Goal: Transaction & Acquisition: Purchase product/service

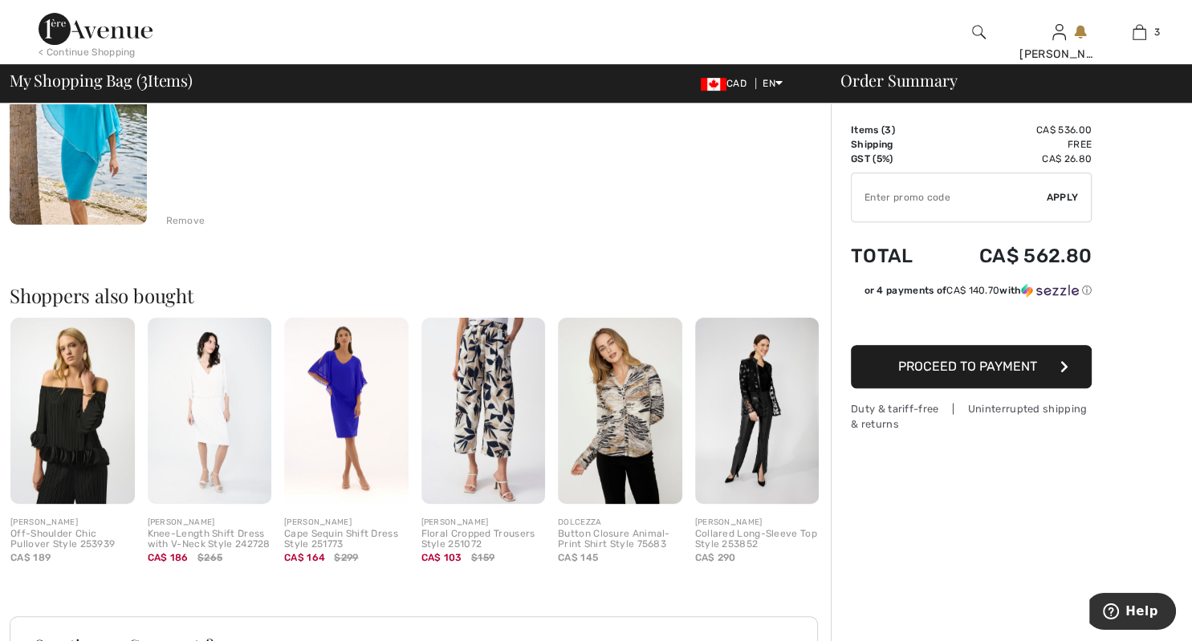
scroll to position [678, 0]
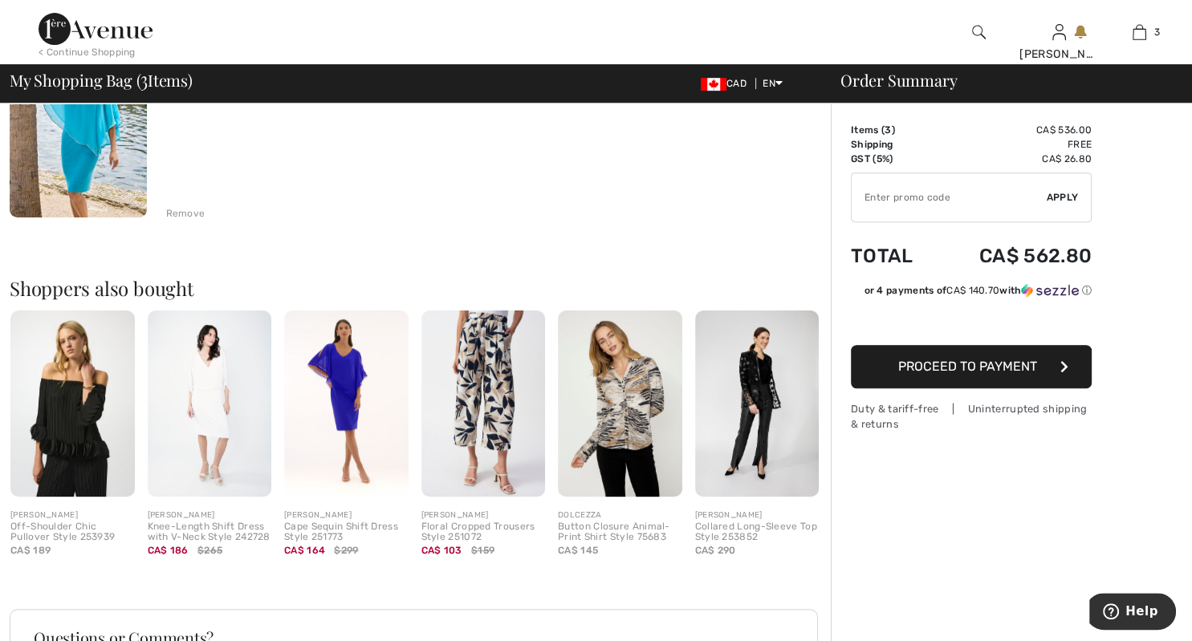
click at [346, 425] on img at bounding box center [346, 404] width 124 height 186
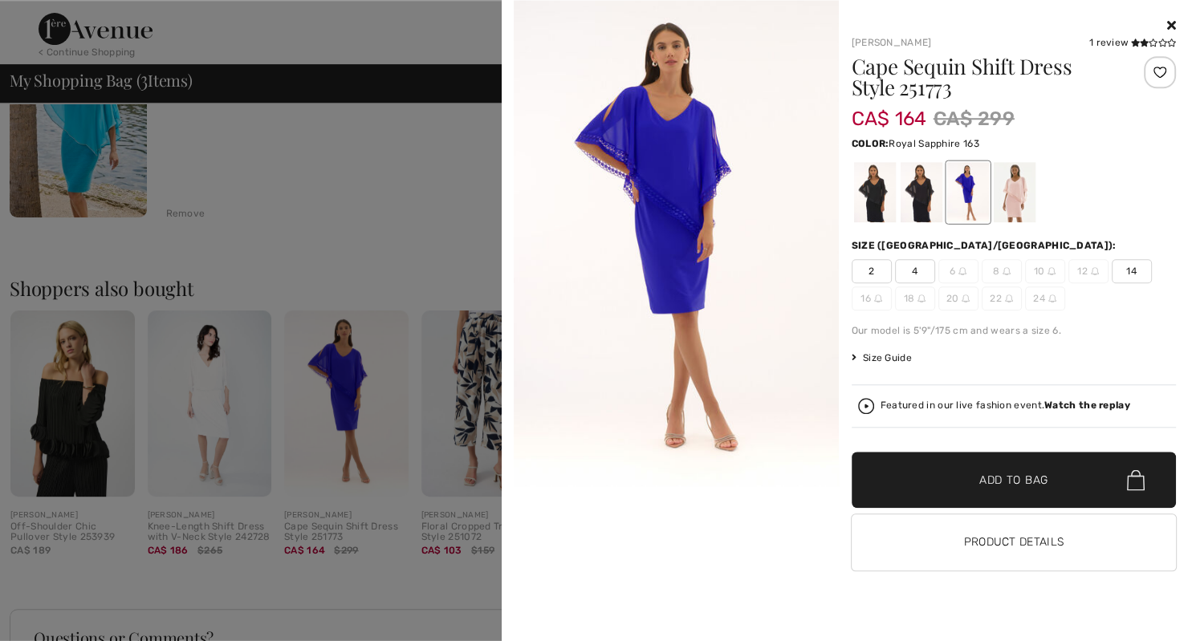
click at [1068, 408] on strong "Watch the replay" at bounding box center [1087, 405] width 86 height 11
click at [1068, 406] on strong "Watch the replay" at bounding box center [1087, 405] width 86 height 11
click at [1061, 406] on strong "Watch the replay" at bounding box center [1087, 405] width 86 height 11
click at [866, 402] on img at bounding box center [866, 406] width 16 height 16
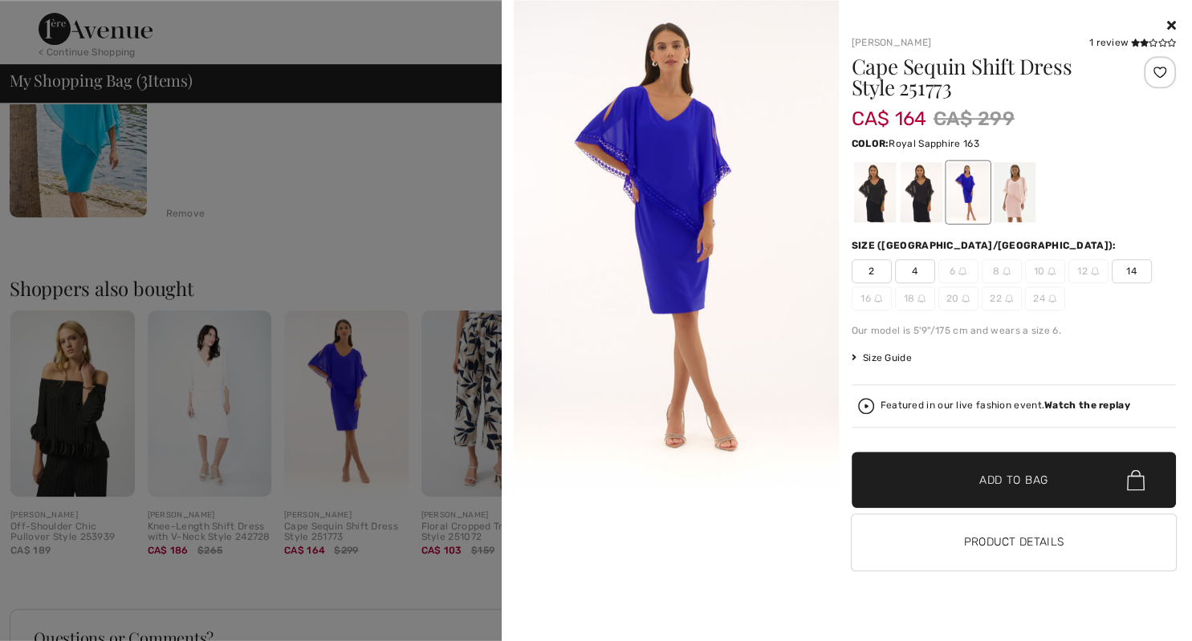
click at [900, 405] on div "Featured in our live fashion event. Watch the replay" at bounding box center [1006, 406] width 250 height 10
click at [1090, 405] on strong "Watch the replay" at bounding box center [1087, 405] width 86 height 11
click at [1093, 402] on strong "Watch the replay" at bounding box center [1087, 405] width 86 height 11
click at [673, 181] on img at bounding box center [676, 243] width 325 height 486
click at [362, 393] on div at bounding box center [596, 320] width 1192 height 641
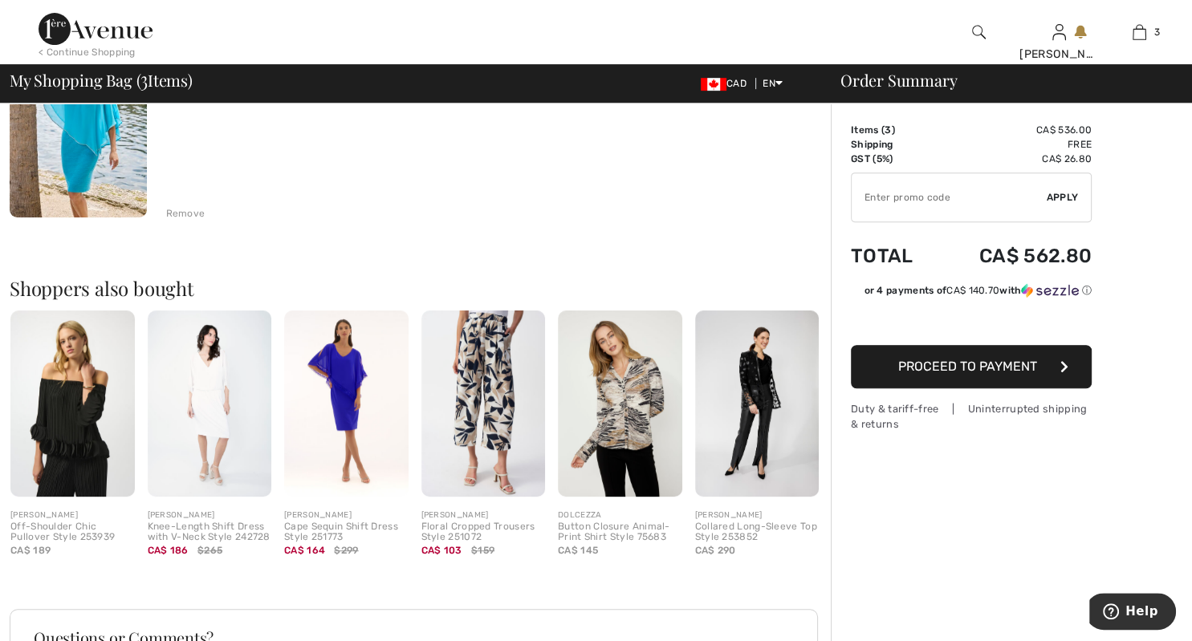
click at [214, 401] on img at bounding box center [210, 404] width 124 height 186
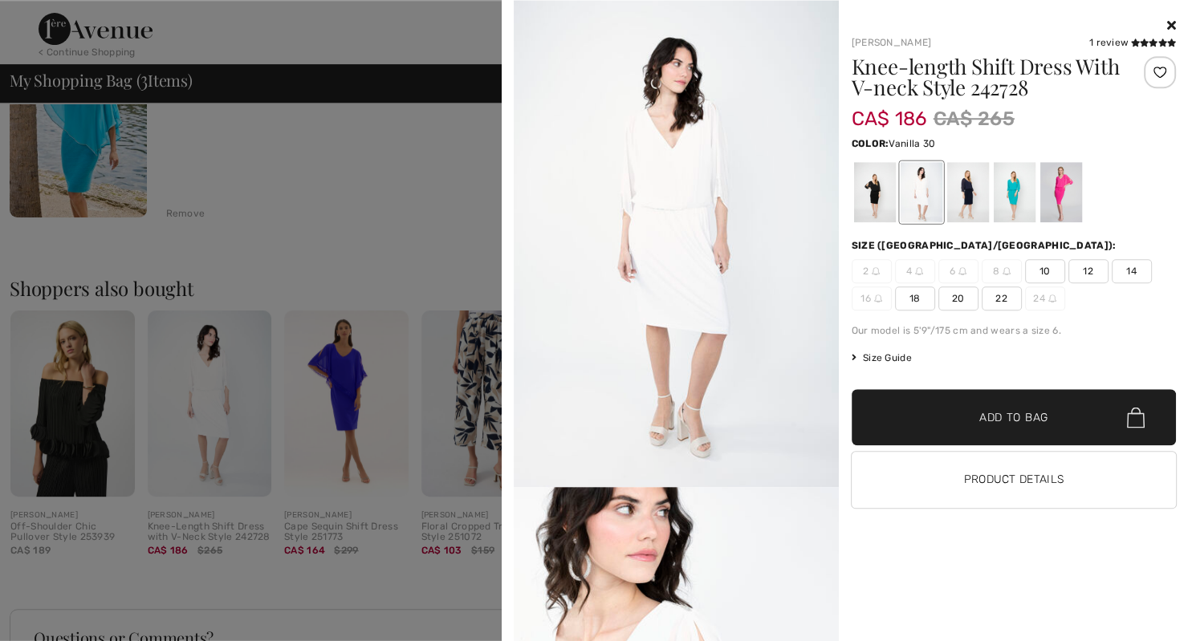
click at [344, 403] on div at bounding box center [596, 320] width 1192 height 641
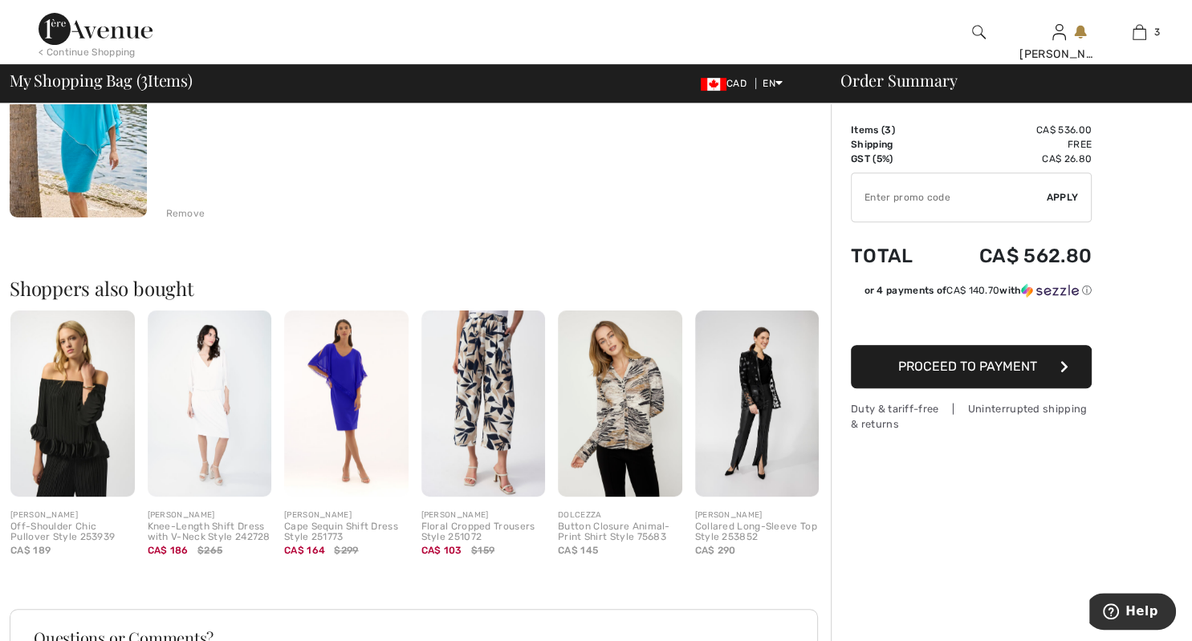
click at [344, 406] on img at bounding box center [346, 404] width 124 height 186
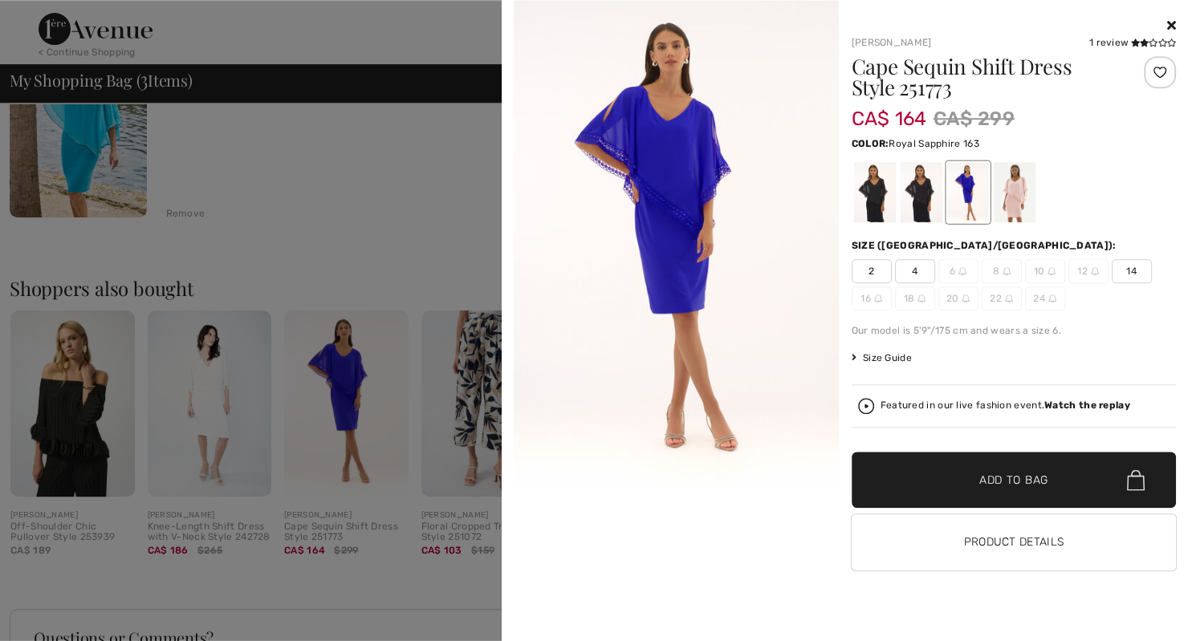
click at [1064, 405] on strong "Watch the replay" at bounding box center [1087, 405] width 86 height 11
click at [867, 406] on img at bounding box center [866, 406] width 16 height 16
click at [1100, 409] on strong "Watch the replay" at bounding box center [1087, 405] width 86 height 11
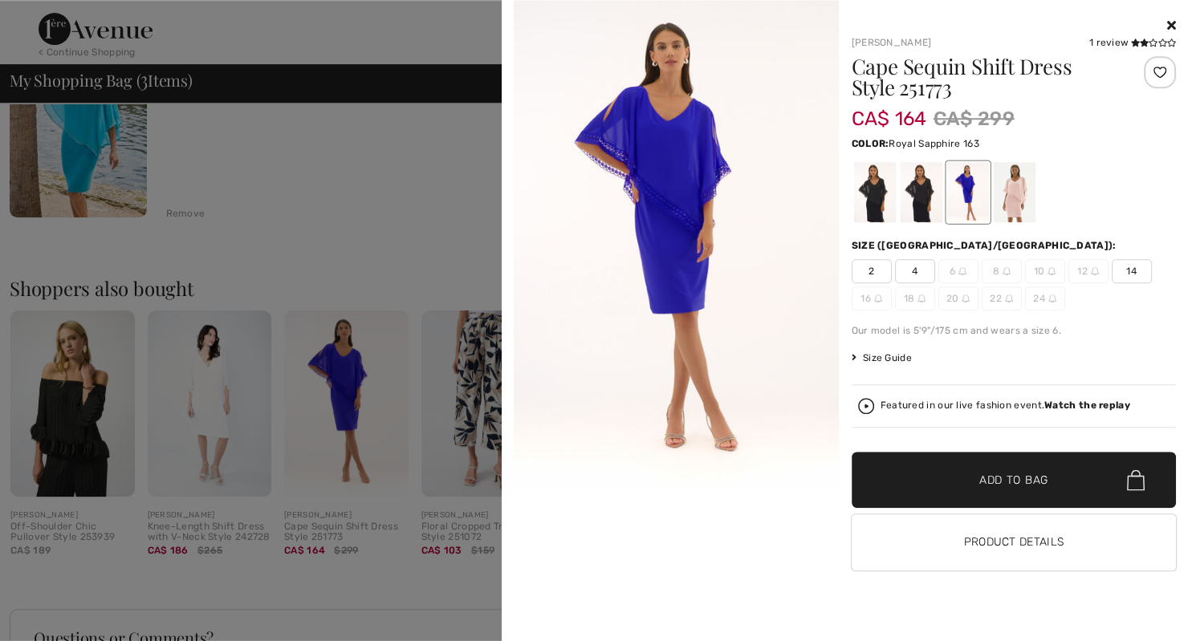
click at [340, 387] on div at bounding box center [596, 320] width 1192 height 641
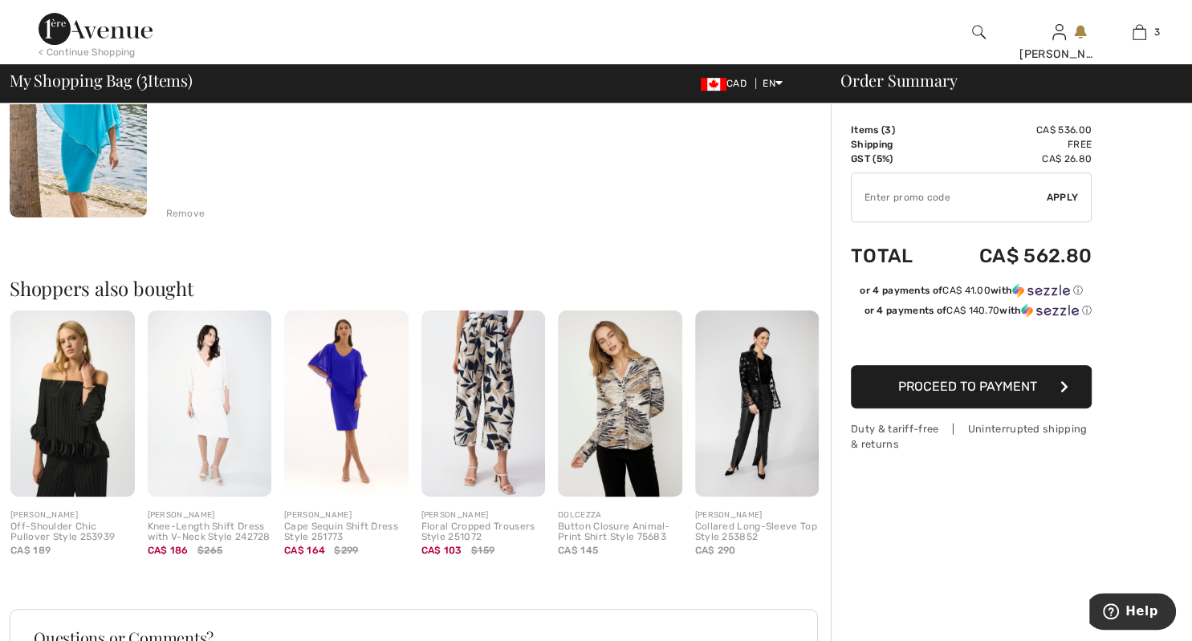
click at [340, 387] on img at bounding box center [346, 404] width 124 height 186
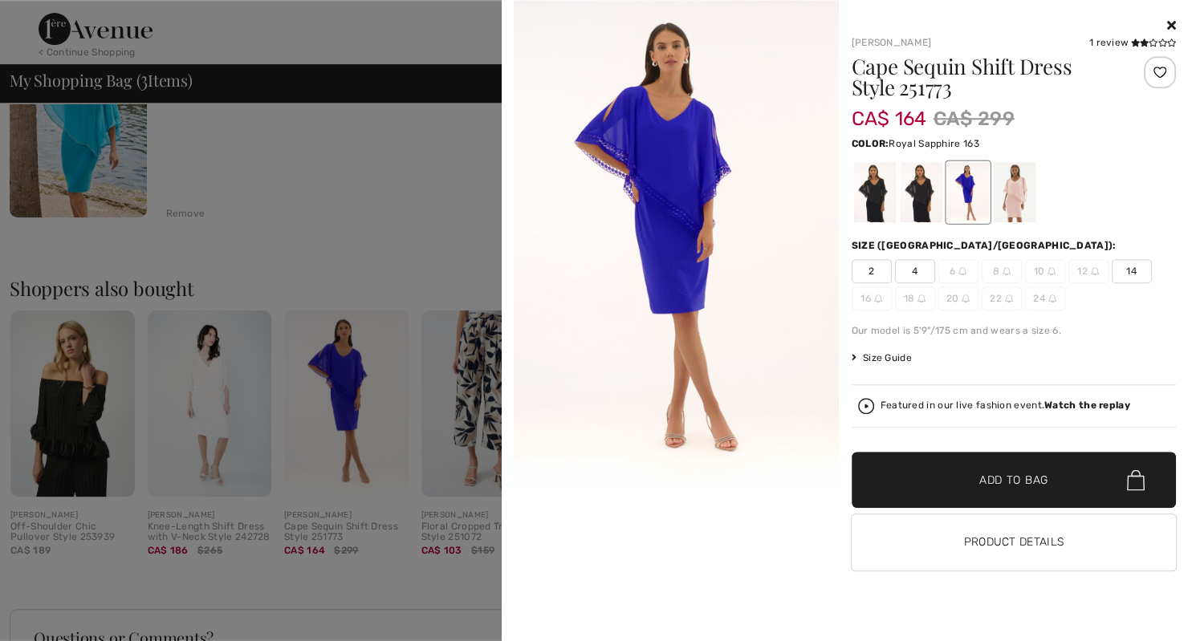
click at [1092, 406] on strong "Watch the replay" at bounding box center [1087, 405] width 86 height 11
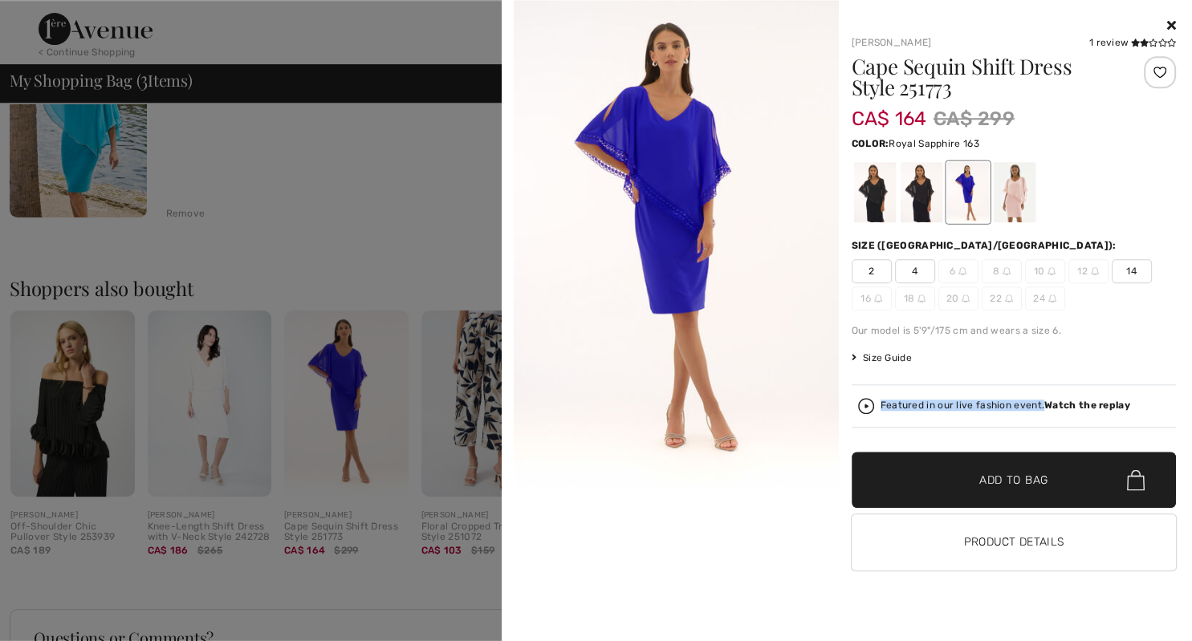
click at [1092, 406] on strong "Watch the replay" at bounding box center [1087, 405] width 86 height 11
click at [867, 409] on img at bounding box center [866, 406] width 16 height 16
click at [686, 219] on img at bounding box center [676, 243] width 325 height 486
click at [685, 234] on img at bounding box center [676, 243] width 325 height 486
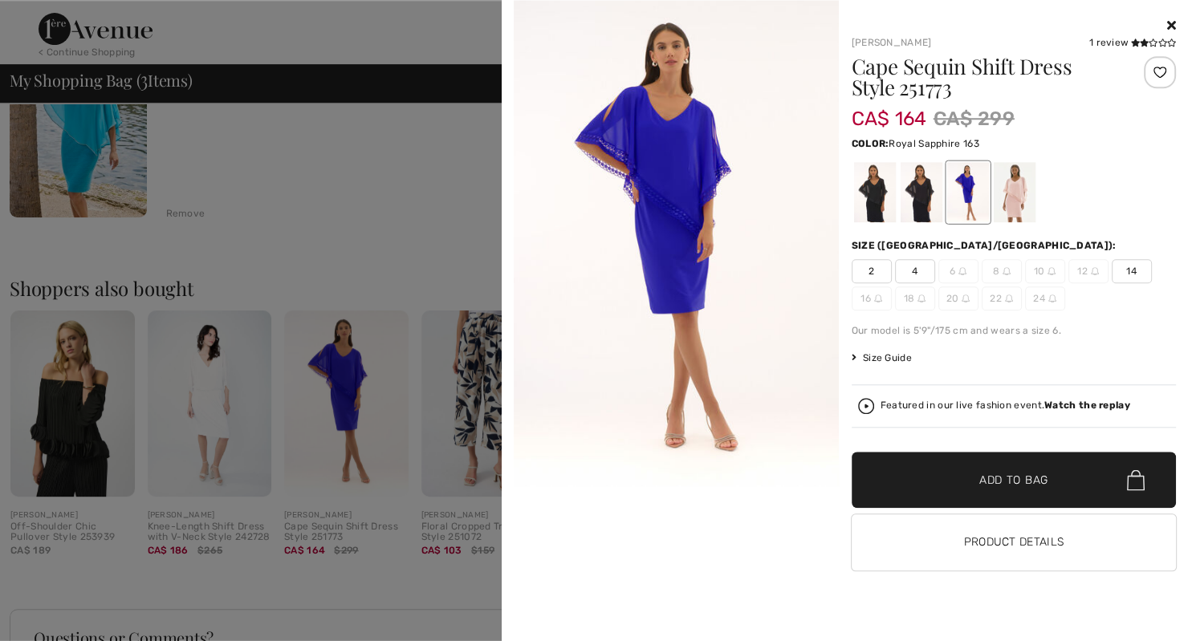
click at [354, 431] on div at bounding box center [596, 320] width 1192 height 641
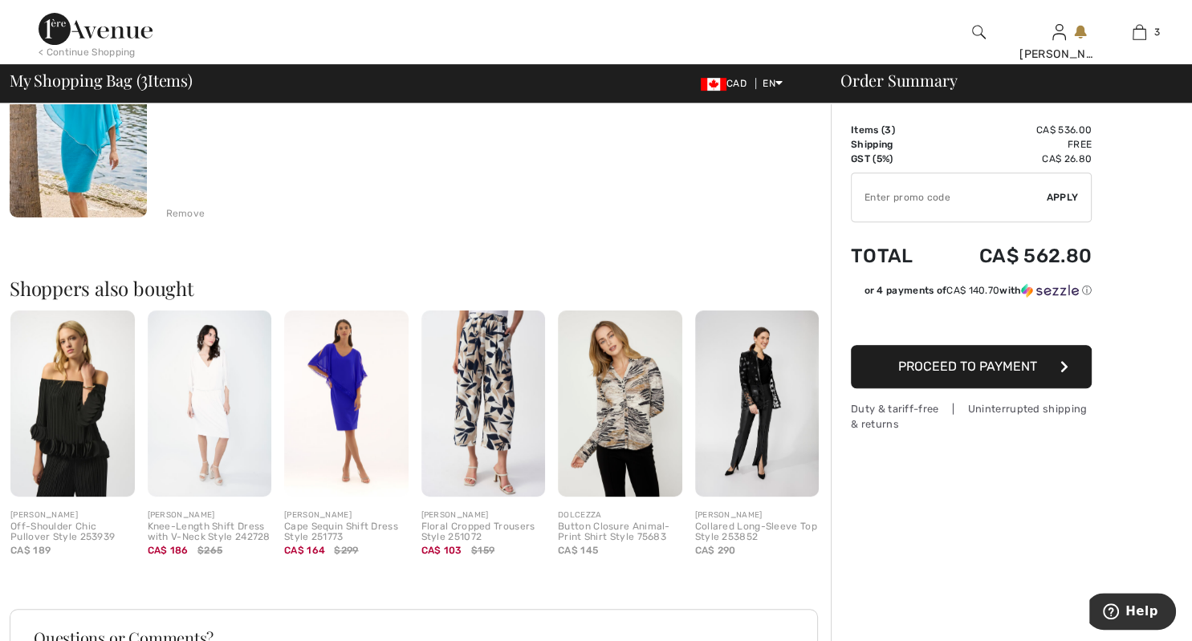
click at [323, 523] on div "Cape Sequin Shift Dress Style 251773" at bounding box center [346, 533] width 124 height 22
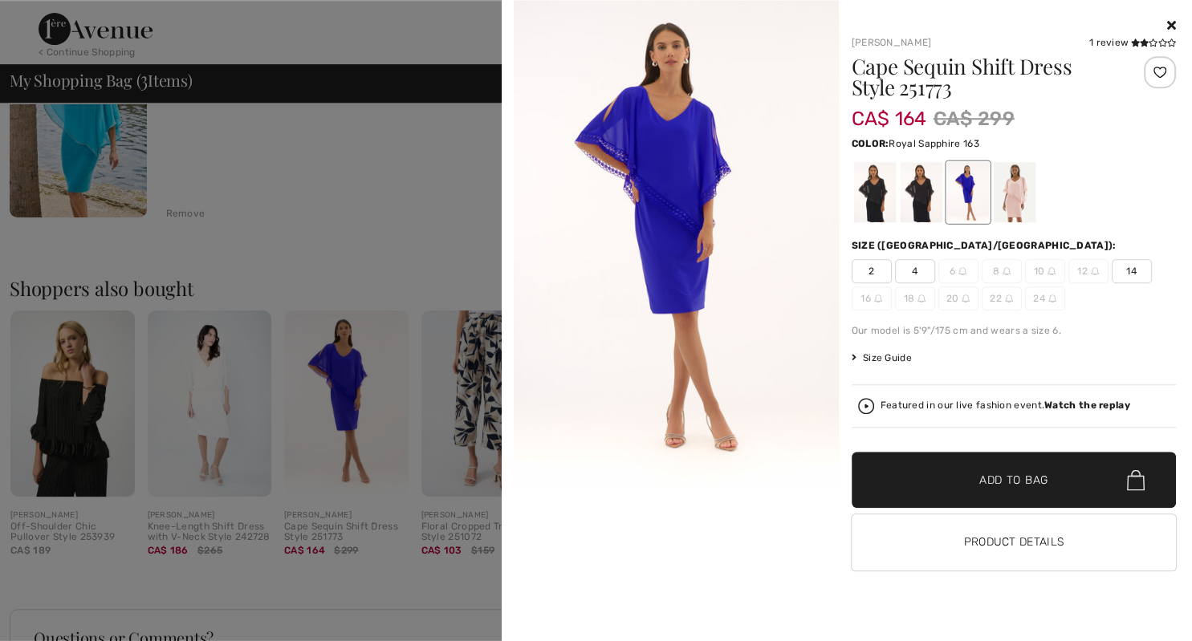
click at [323, 523] on div at bounding box center [596, 320] width 1192 height 641
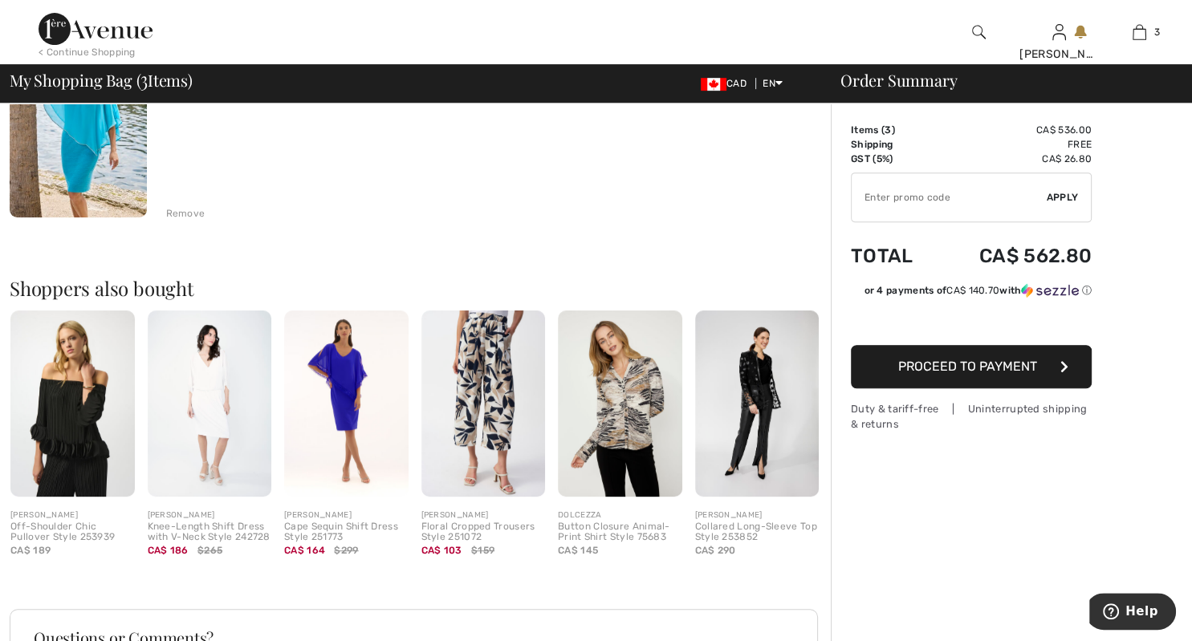
click at [356, 463] on img at bounding box center [346, 404] width 124 height 186
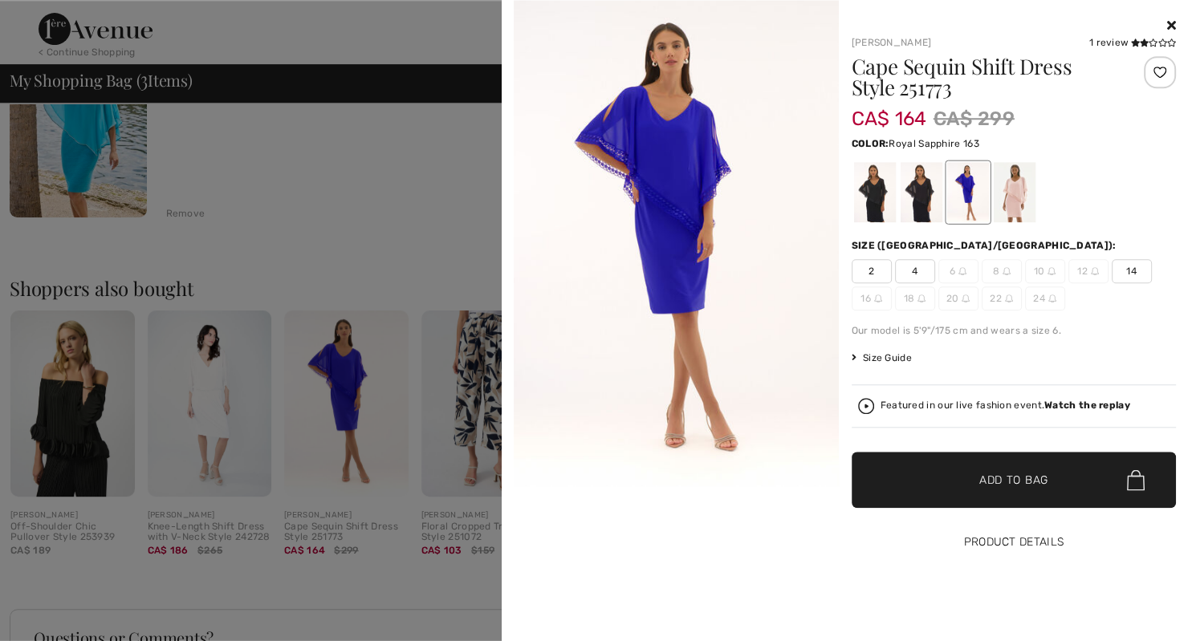
click at [1048, 552] on button "Product Details" at bounding box center [1014, 543] width 325 height 56
click at [1011, 554] on button "Product Details" at bounding box center [1014, 543] width 325 height 56
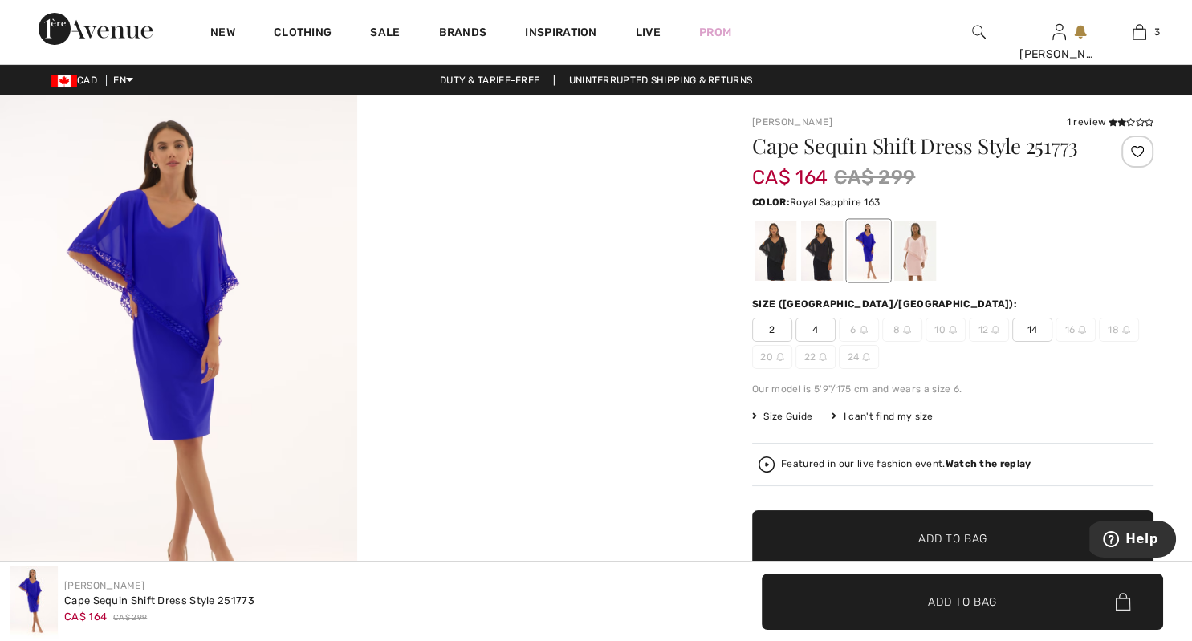
click at [968, 462] on strong "Watch the replay" at bounding box center [989, 463] width 86 height 11
